Goal: Task Accomplishment & Management: Use online tool/utility

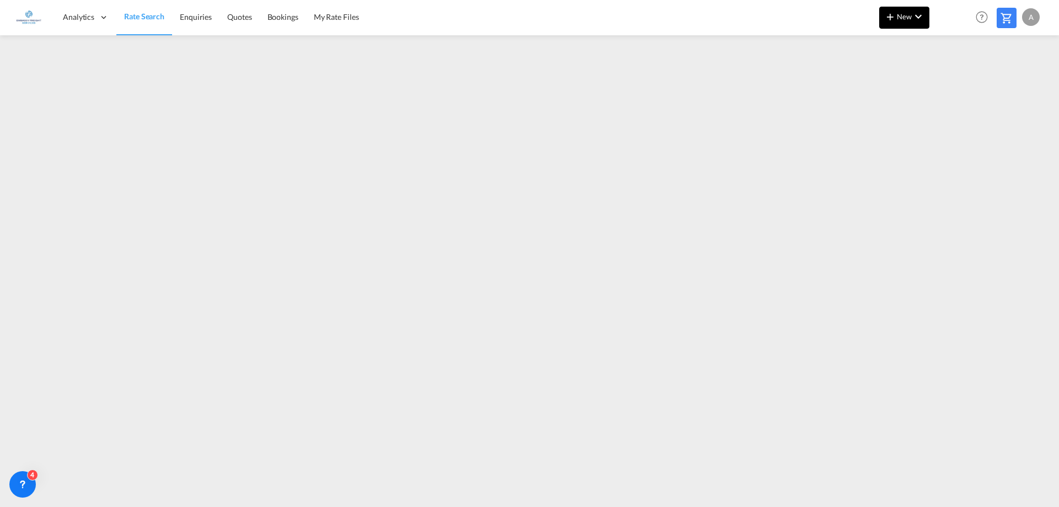
click at [898, 19] on span "New" at bounding box center [904, 16] width 41 height 9
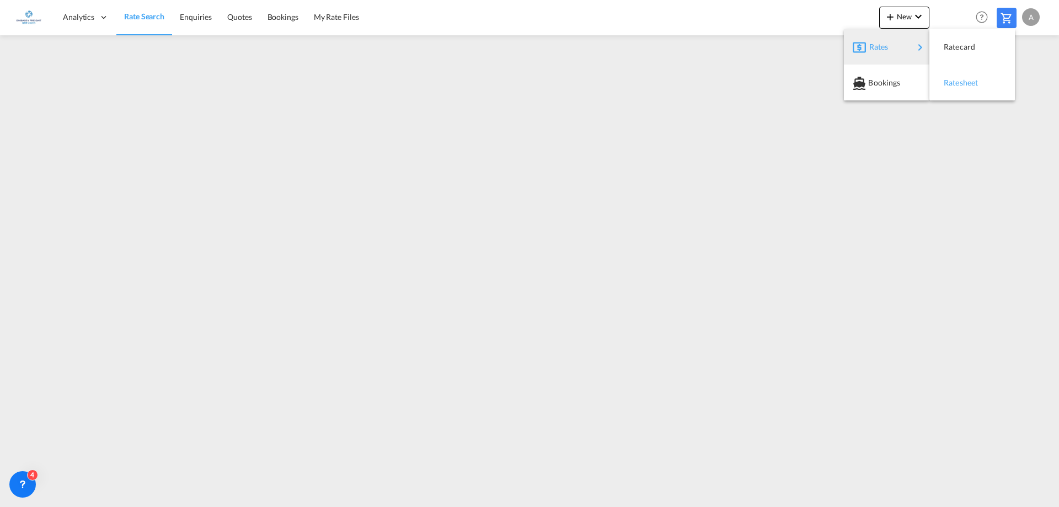
click at [961, 77] on div "Ratesheet" at bounding box center [964, 83] width 41 height 28
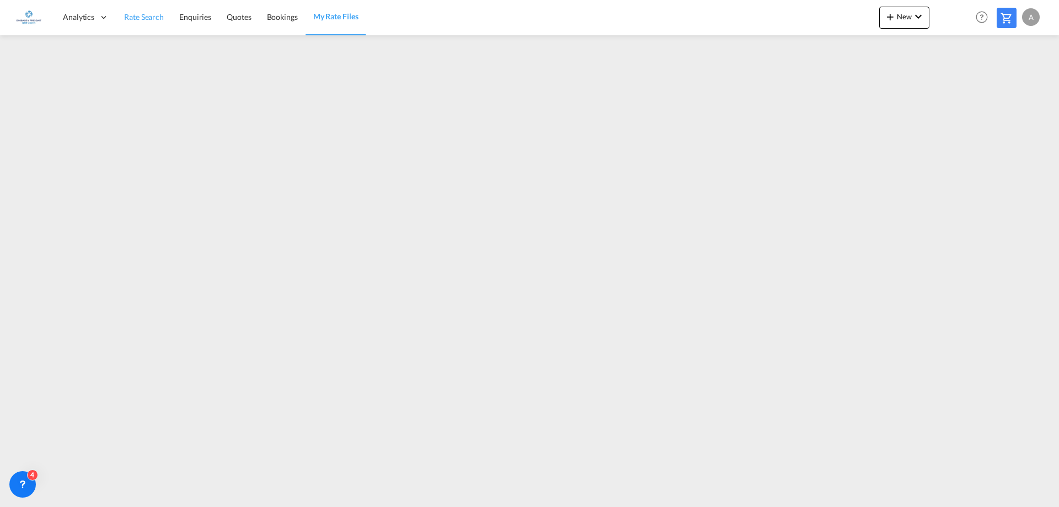
click at [136, 17] on span "Rate Search" at bounding box center [144, 16] width 40 height 9
